Goal: Task Accomplishment & Management: Use online tool/utility

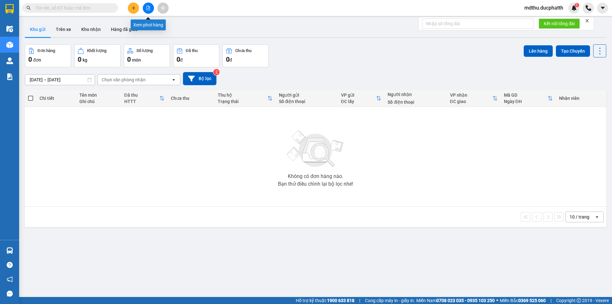
click at [148, 8] on icon "file-add" at bounding box center [148, 8] width 4 height 4
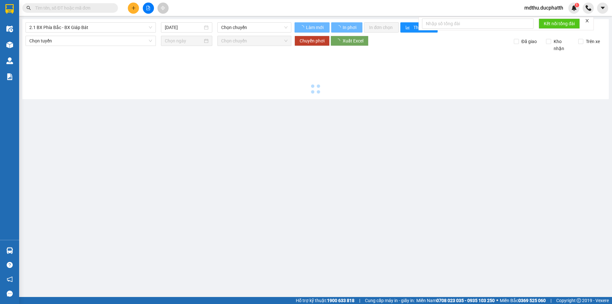
type input "14/09/2025"
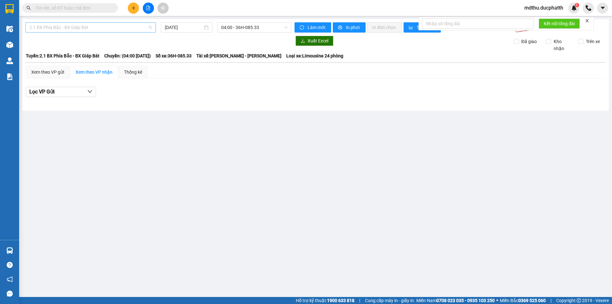
click at [106, 28] on span "2.1 BX Phía Bắc - BX Giáp Bát" at bounding box center [90, 28] width 123 height 10
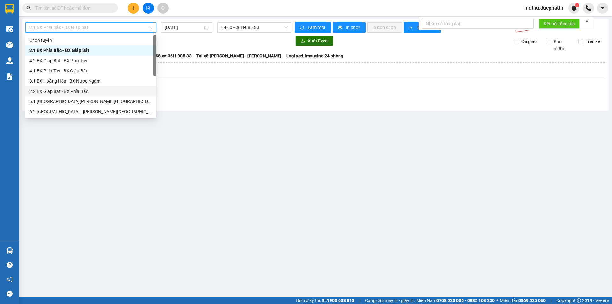
scroll to position [51, 0]
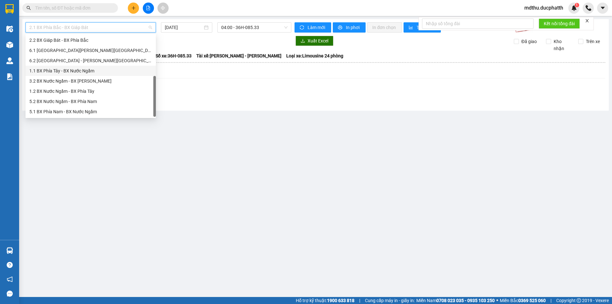
click at [71, 73] on div "1.1 BX Phía Tây - BX Nước Ngầm" at bounding box center [90, 70] width 123 height 7
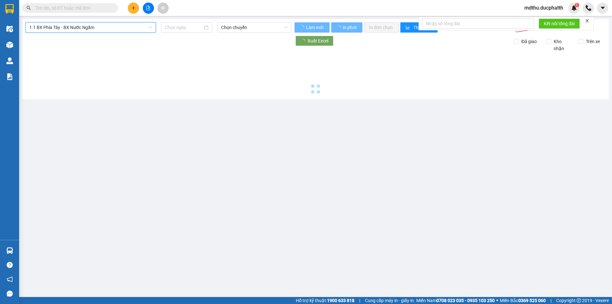
type input "14/09/2025"
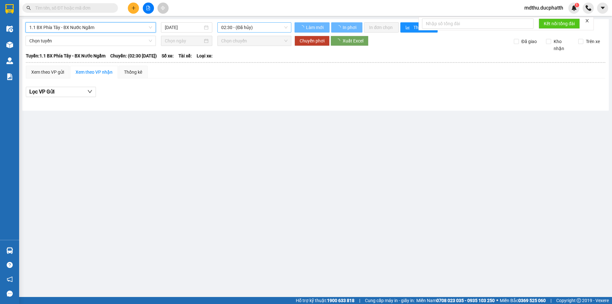
click at [253, 31] on span "02:30 - (Đã hủy)" at bounding box center [254, 28] width 66 height 10
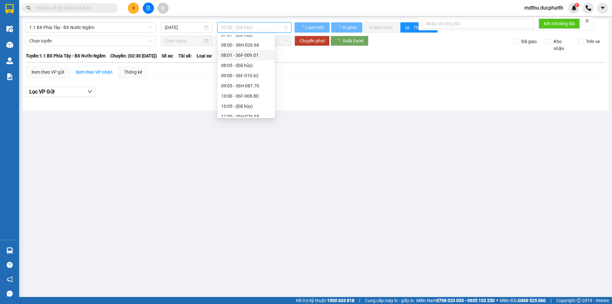
scroll to position [64, 0]
click at [239, 40] on div "07:00 - 36F-009.28" at bounding box center [246, 37] width 50 height 7
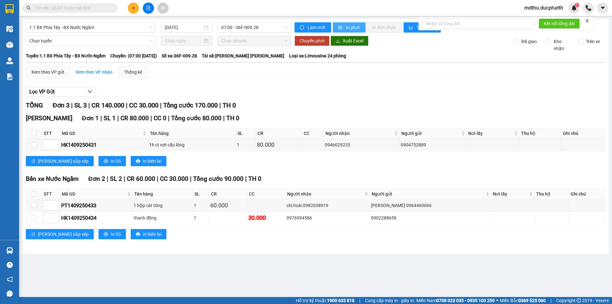
click at [344, 26] on button "In phơi" at bounding box center [349, 27] width 33 height 10
